Goal: Use online tool/utility: Utilize a website feature to perform a specific function

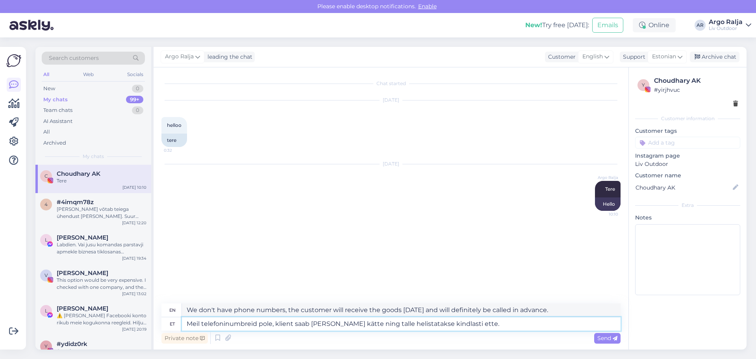
drag, startPoint x: 519, startPoint y: 327, endPoint x: 140, endPoint y: 360, distance: 380.8
click at [140, 358] on html "Please enable desktop notifications. Enable New! Try free [DATE]: Emails Online…" at bounding box center [378, 179] width 756 height 359
paste textarea "ENJOY päevitustool"
type textarea "ENJOY päevitustool"
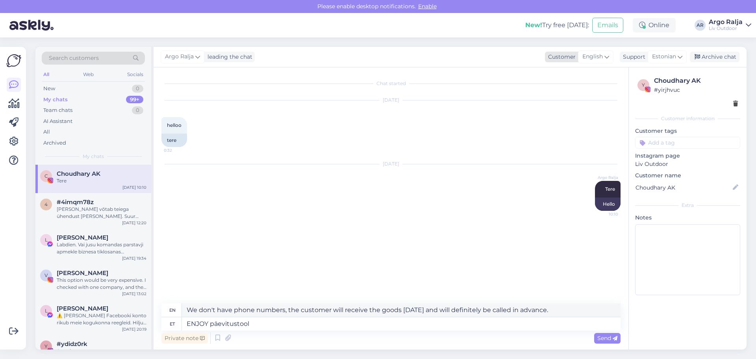
click at [607, 58] on icon at bounding box center [607, 56] width 5 height 9
click at [565, 75] on input at bounding box center [579, 74] width 74 height 12
type input "ru"
click at [561, 110] on link "Russian" at bounding box center [579, 104] width 87 height 13
click at [266, 322] on textarea "ENJOY päevitustool" at bounding box center [401, 323] width 439 height 13
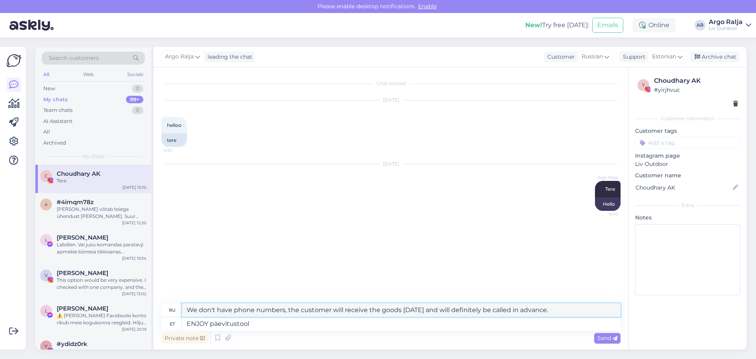
drag, startPoint x: 238, startPoint y: 308, endPoint x: 188, endPoint y: 309, distance: 50.0
click at [188, 309] on textarea "Наслаждайтесь шезлонгом" at bounding box center [401, 309] width 439 height 13
type textarea "ENJOY шезлонгом"
click at [264, 329] on textarea "ENJOY päevitustool" at bounding box center [401, 323] width 439 height 13
drag, startPoint x: 250, startPoint y: 320, endPoint x: 178, endPoint y: 334, distance: 73.3
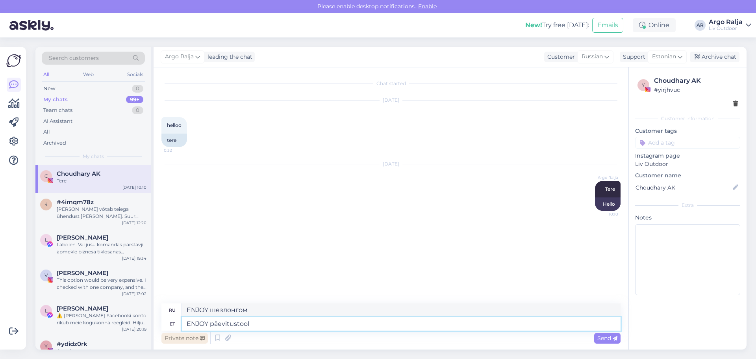
click at [178, 334] on div "ru Наслаждайтесь шезлонгом et ENJOY päevitustool Private note Send" at bounding box center [391, 324] width 459 height 42
type textarea "ENJOY päevitustool"
